Goal: Task Accomplishment & Management: Manage account settings

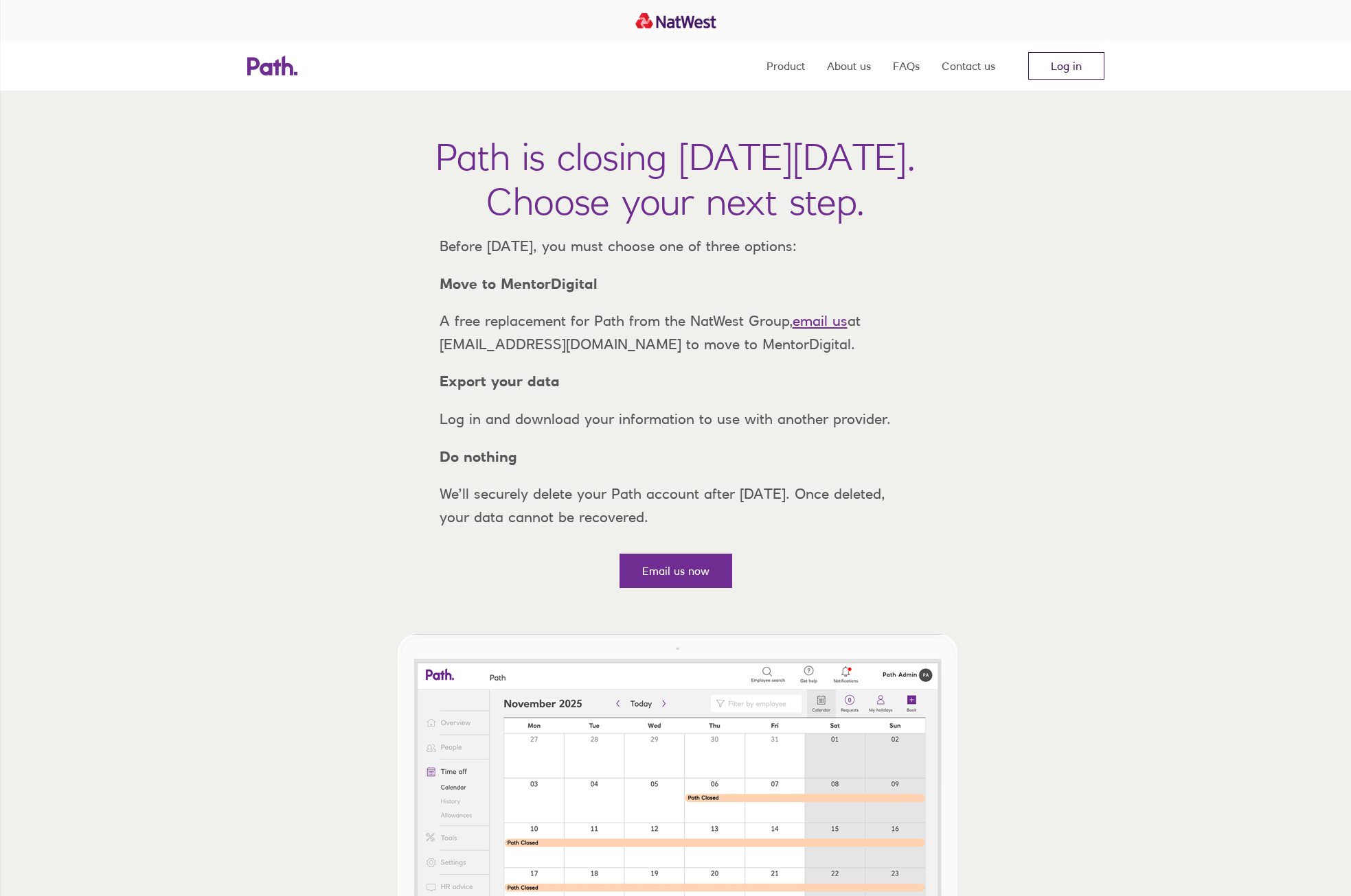
click at [1088, 68] on link "Log in" at bounding box center [1066, 66] width 76 height 27
click at [1074, 62] on link "Log in" at bounding box center [1066, 66] width 76 height 27
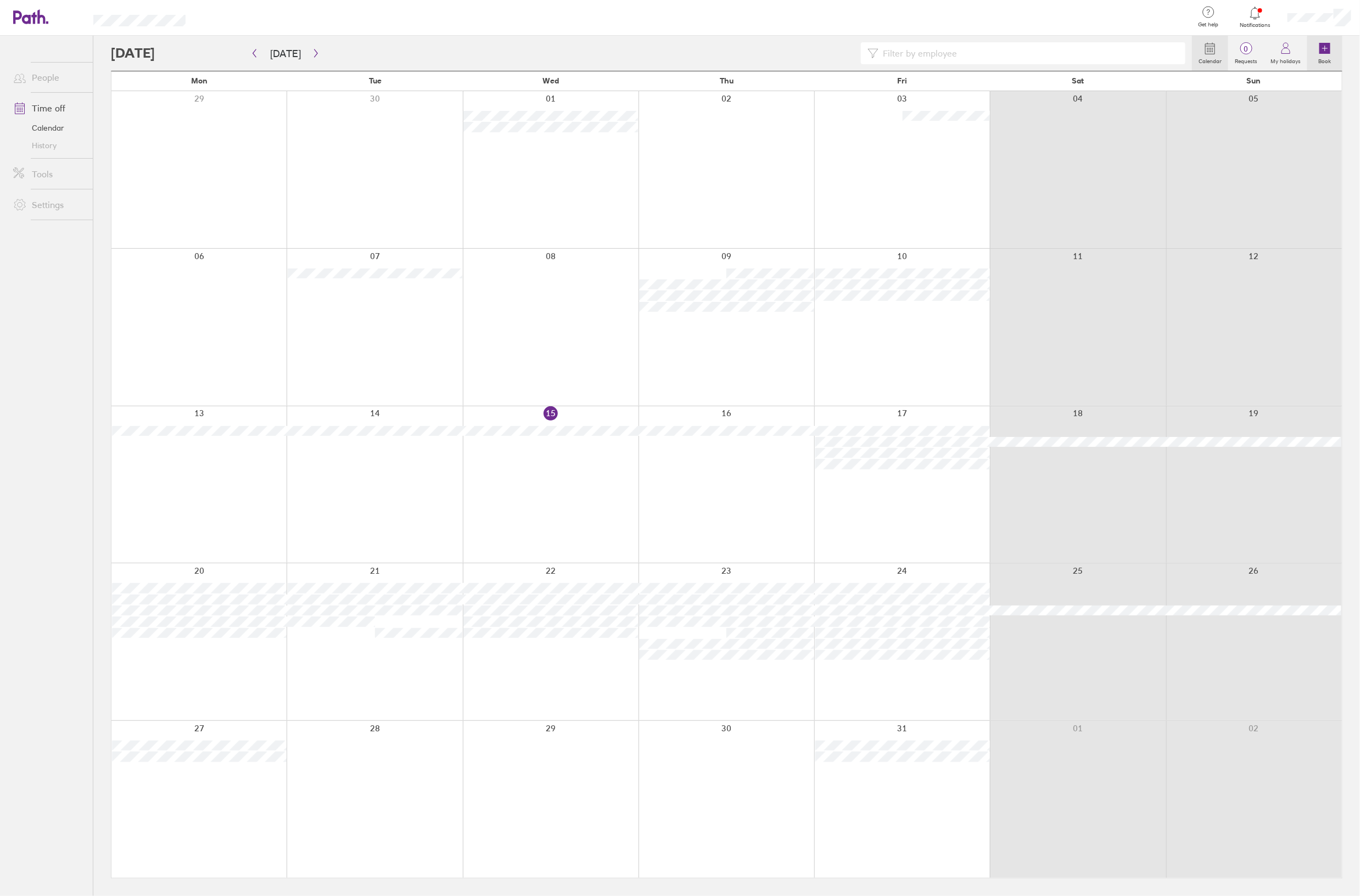
click at [1336, 50] on link "Book" at bounding box center [1325, 53] width 35 height 35
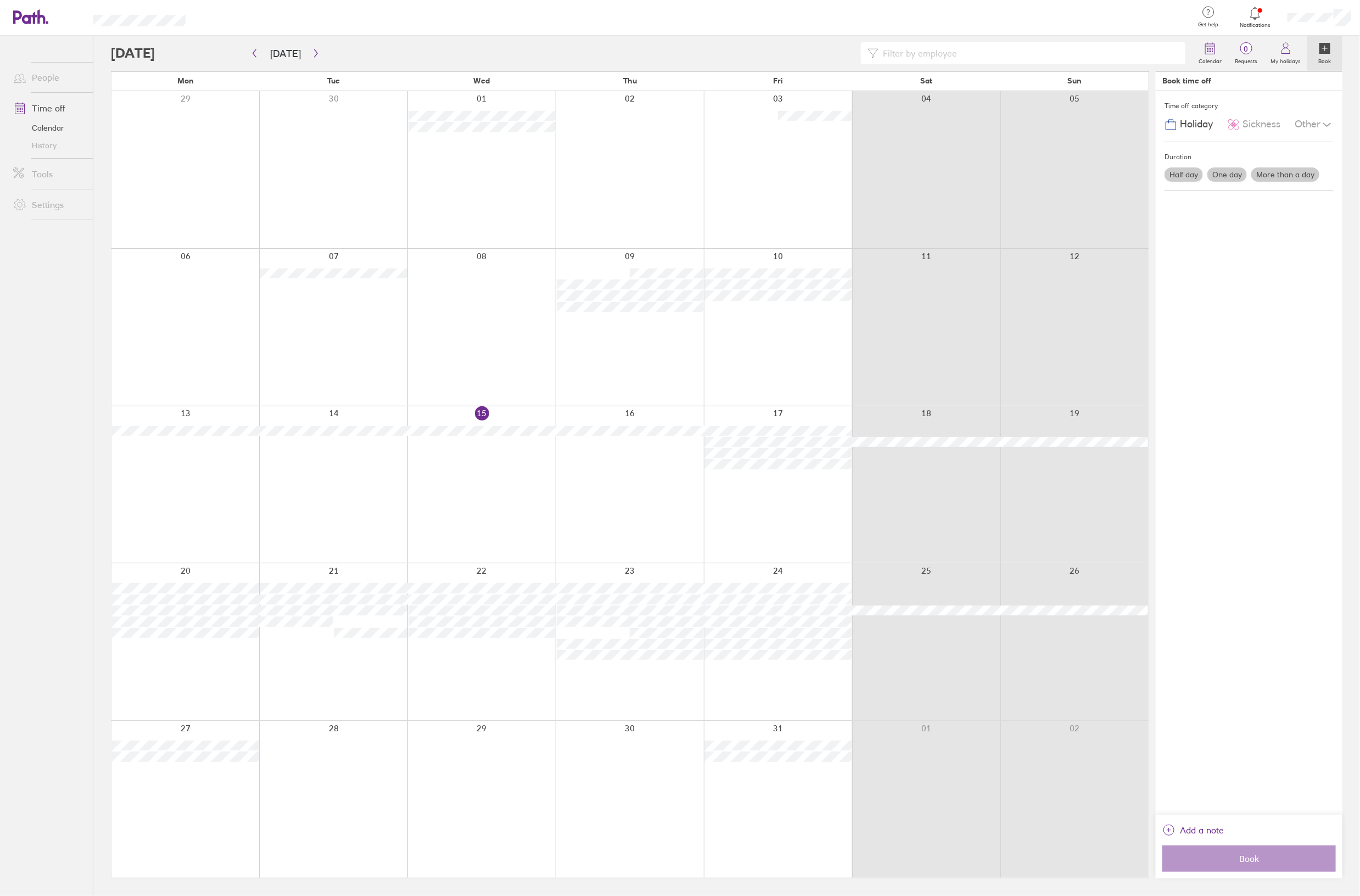
click at [1234, 173] on label "One day" at bounding box center [1227, 174] width 39 height 14
click at [0, 0] on input "One day" at bounding box center [0, 0] width 0 height 0
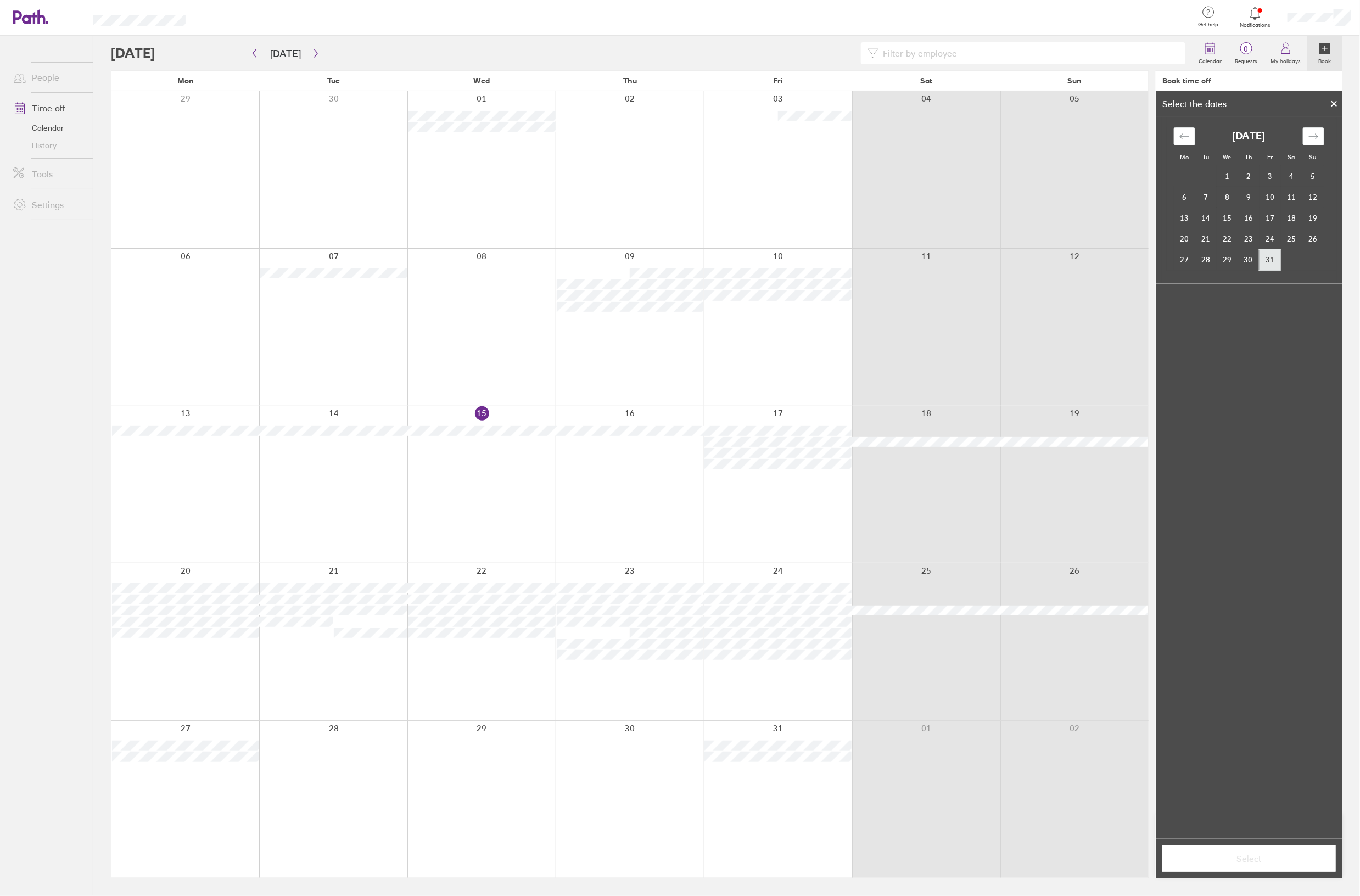
click at [1275, 259] on td "31" at bounding box center [1270, 259] width 21 height 21
click at [1248, 855] on span "Select" at bounding box center [1249, 859] width 158 height 10
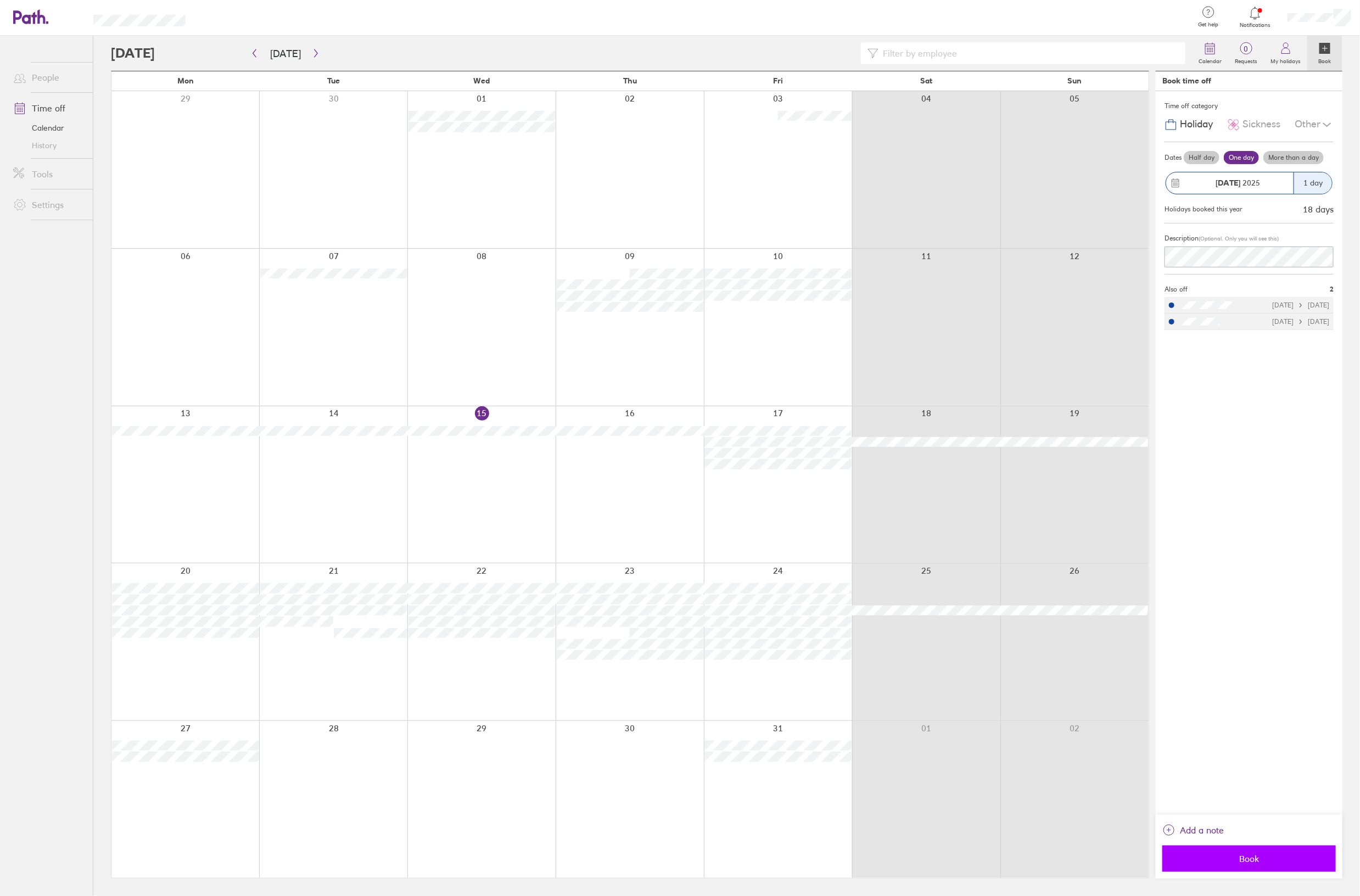
click at [1235, 862] on span "Book" at bounding box center [1249, 859] width 158 height 10
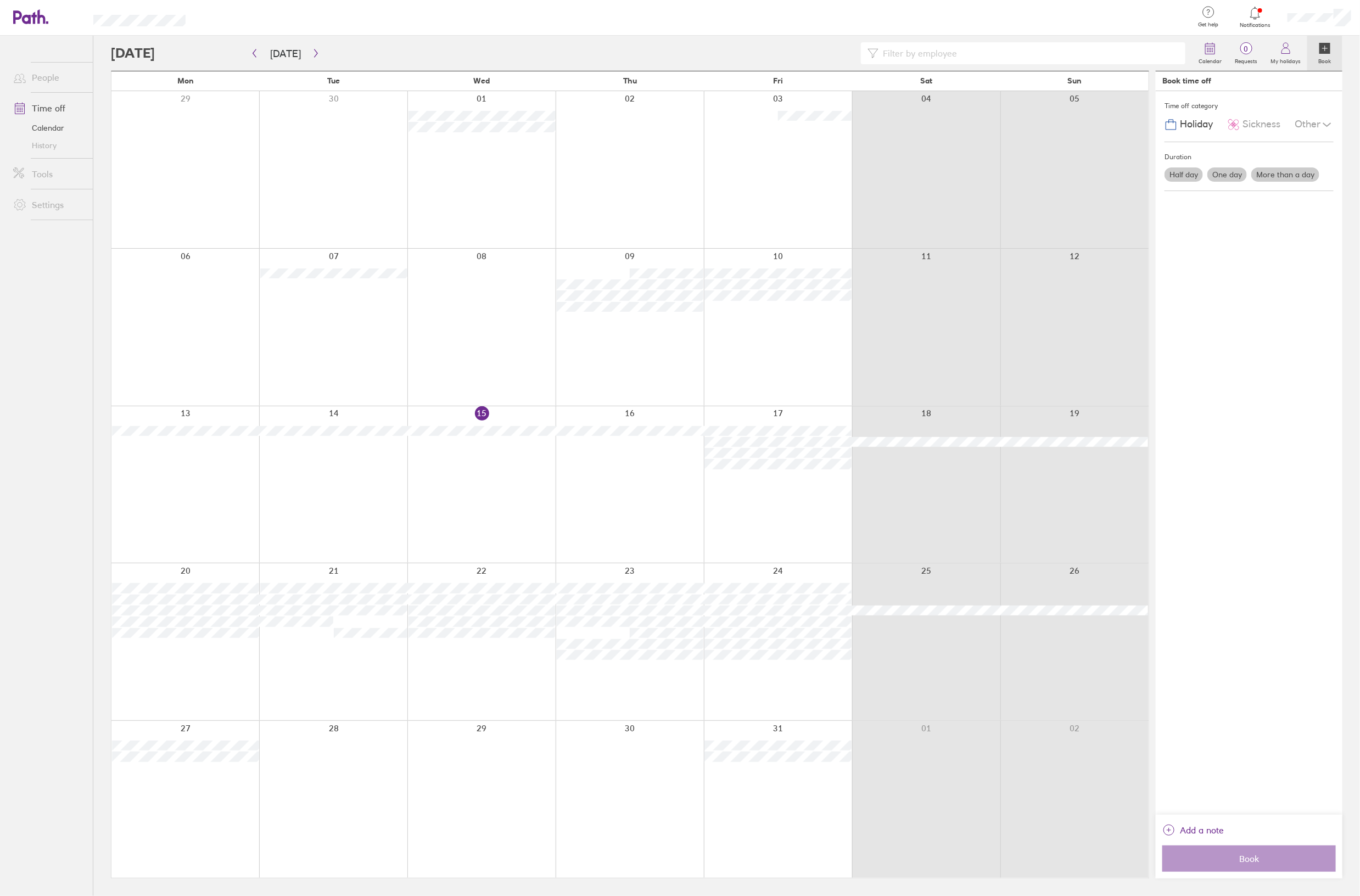
click at [60, 78] on link "People" at bounding box center [48, 77] width 88 height 22
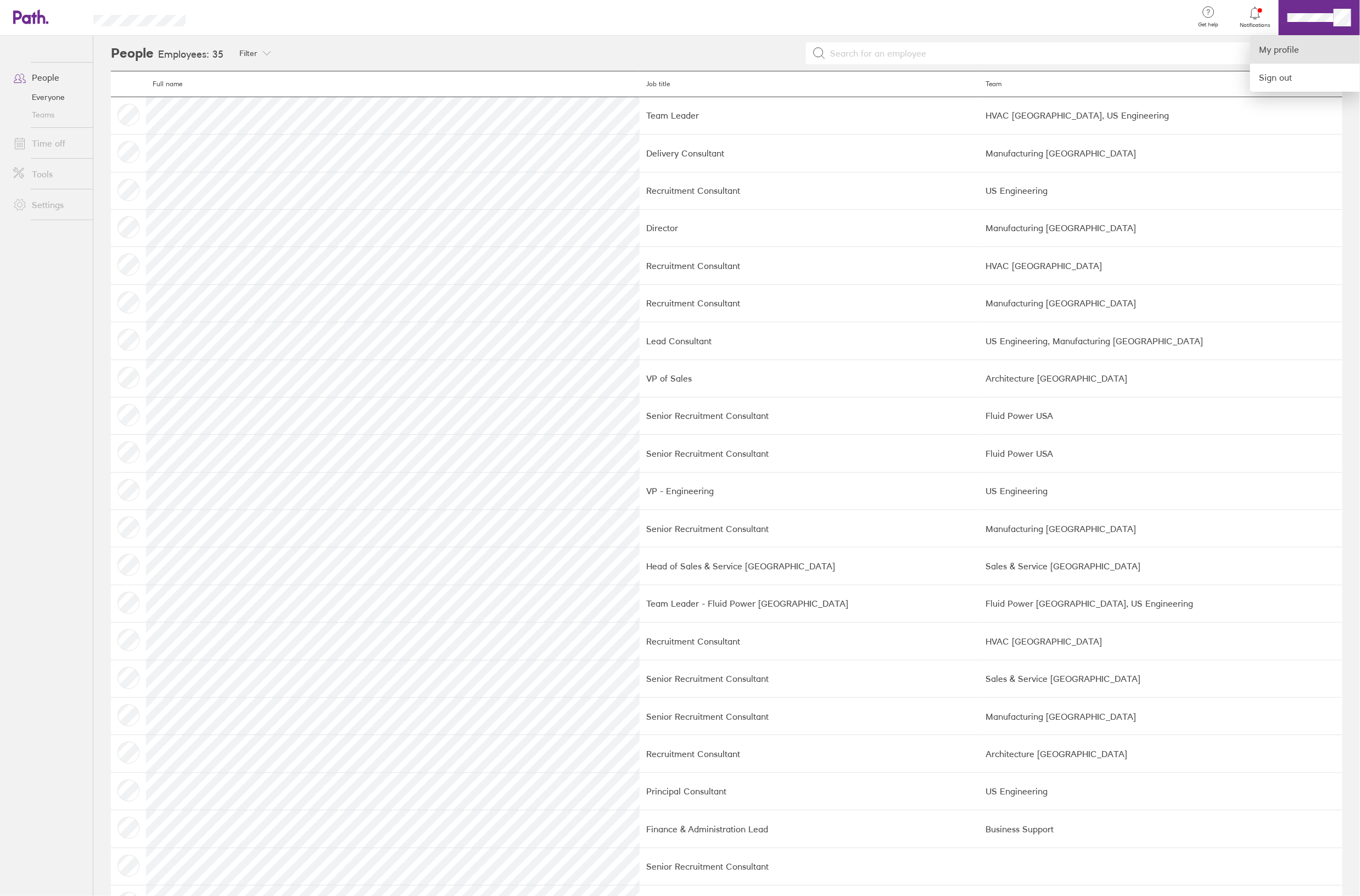
click at [1275, 50] on link "My profile" at bounding box center [1305, 49] width 110 height 28
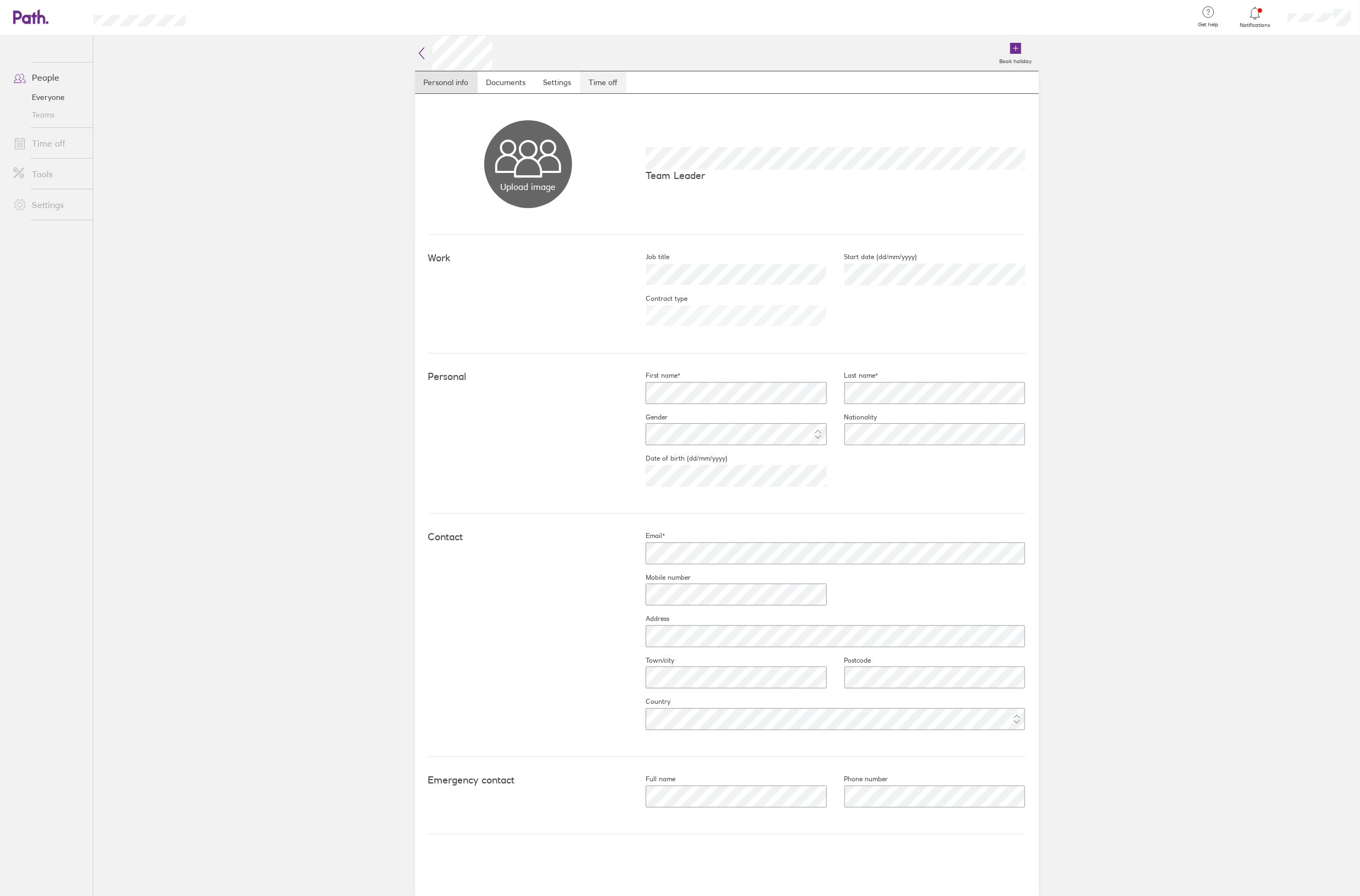
click at [583, 84] on link "Time off" at bounding box center [604, 82] width 46 height 22
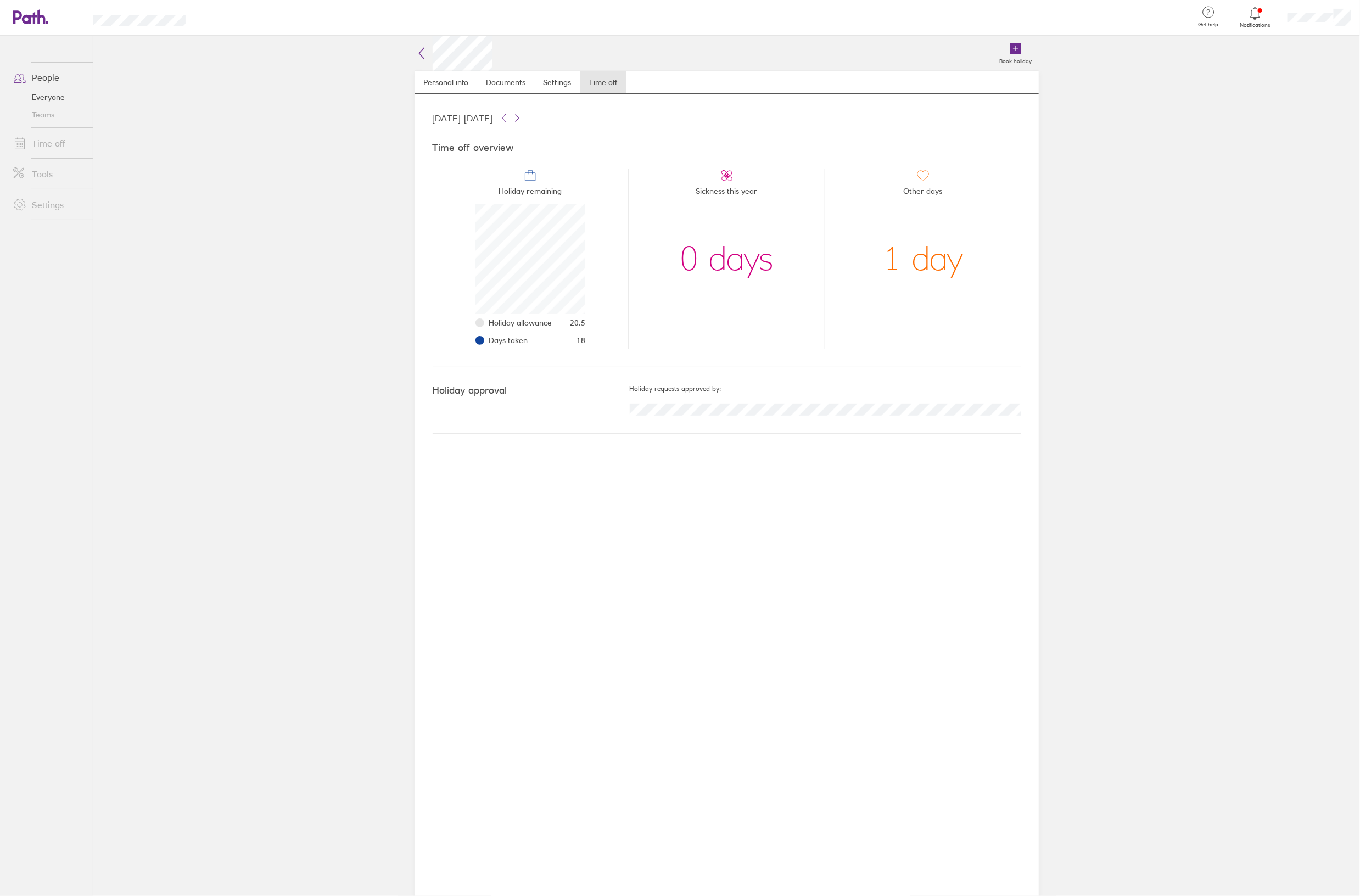
scroll to position [110, 110]
